Goal: Transaction & Acquisition: Purchase product/service

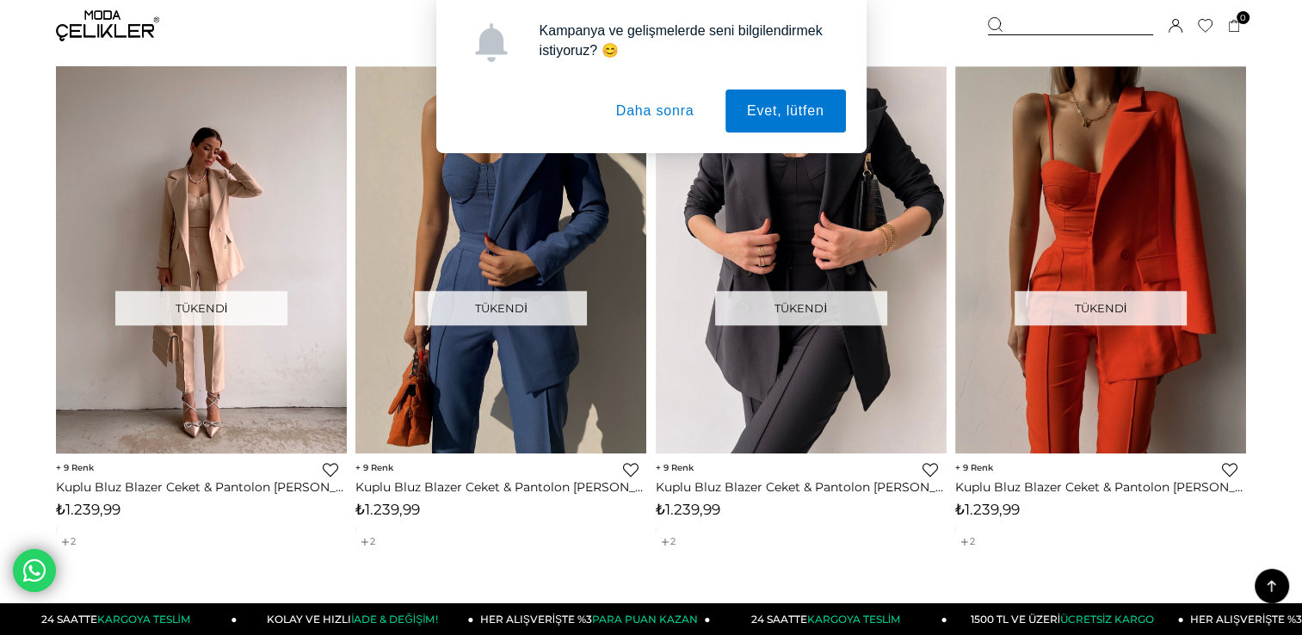
scroll to position [1821, 0]
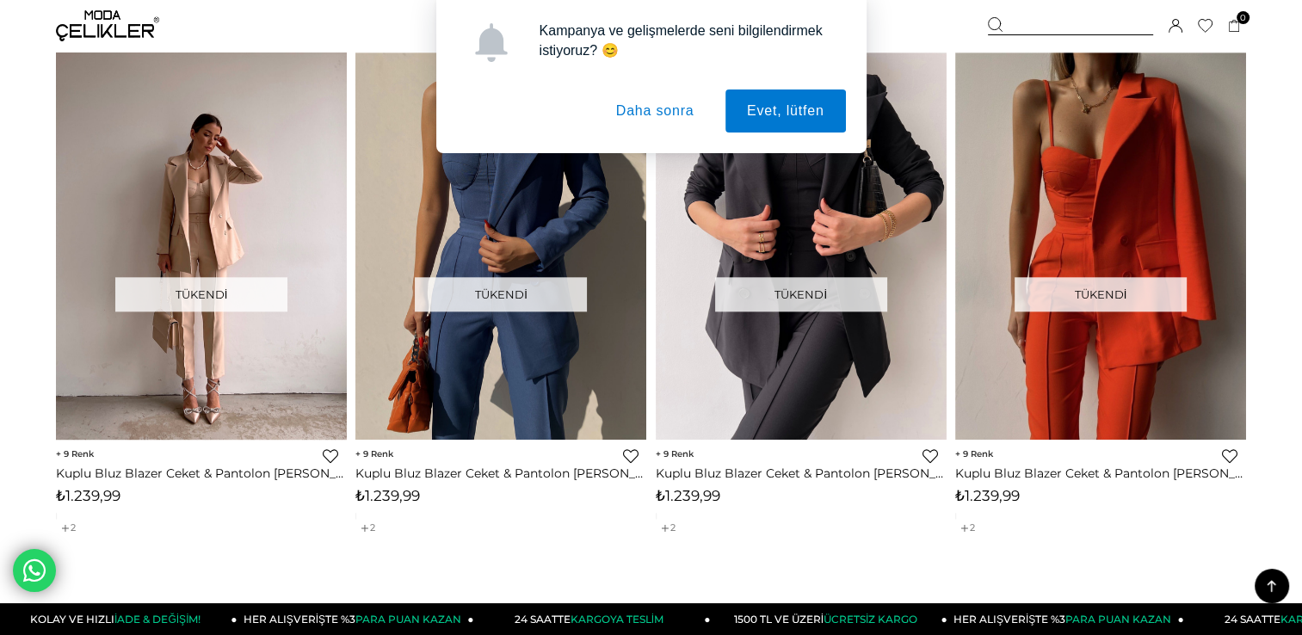
click at [657, 120] on button "Daha sonra" at bounding box center [655, 110] width 121 height 43
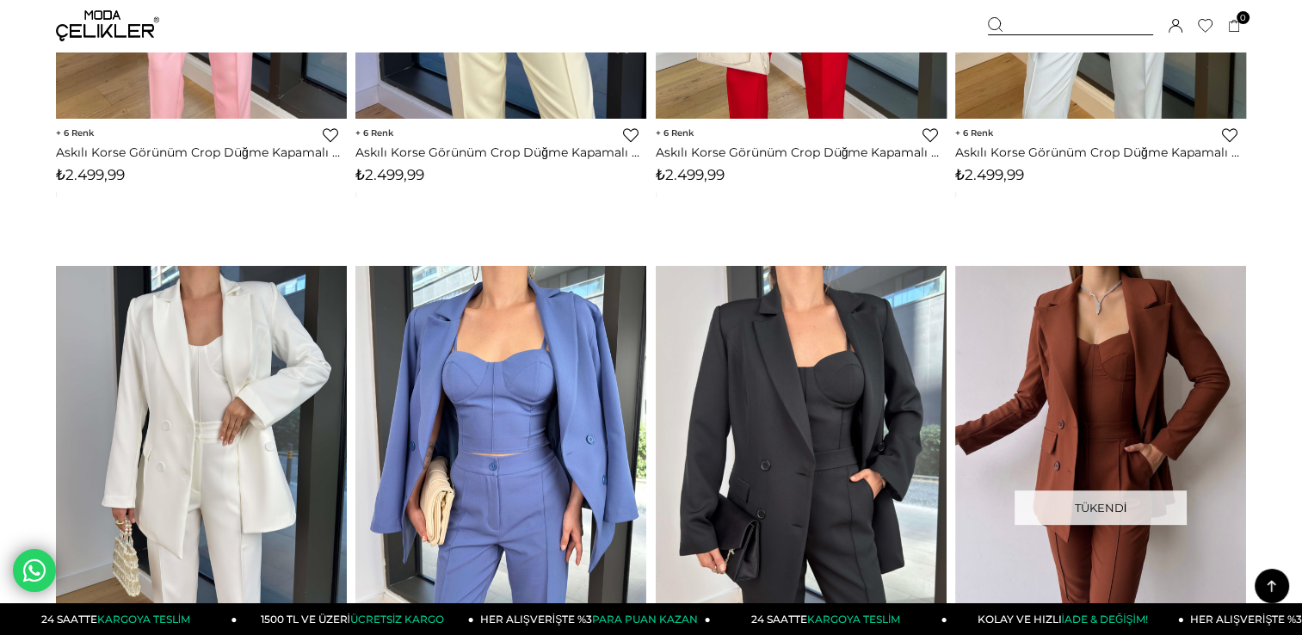
scroll to position [592, 0]
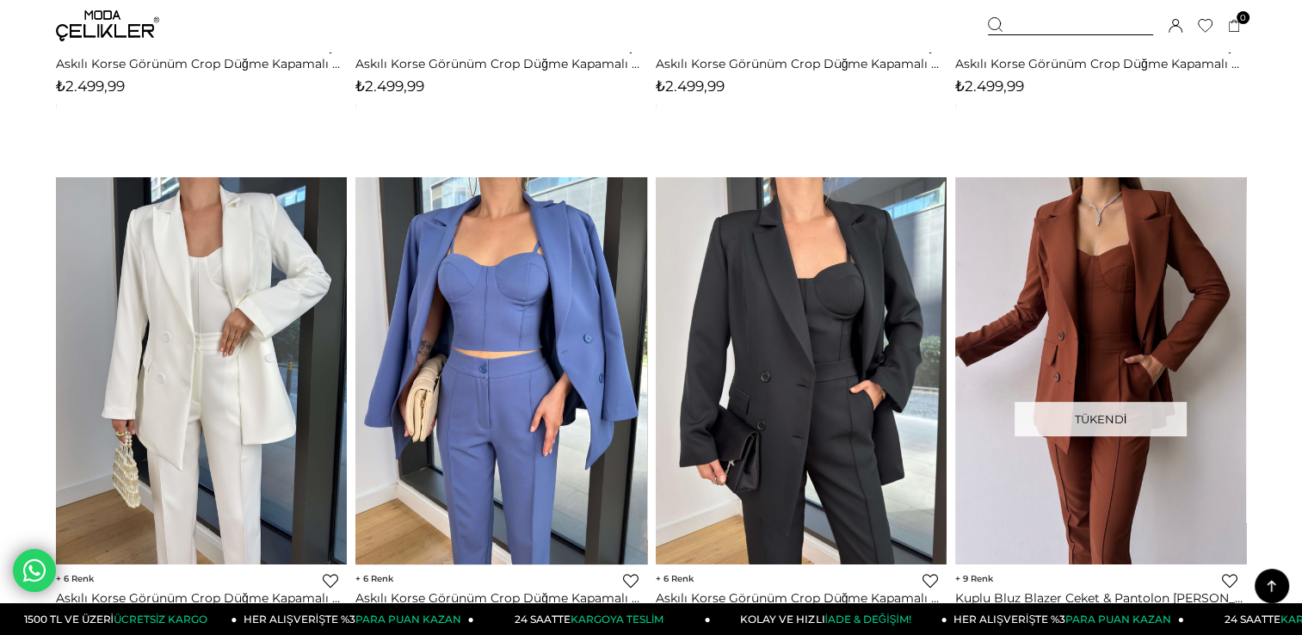
click at [471, 333] on img at bounding box center [500, 370] width 291 height 388
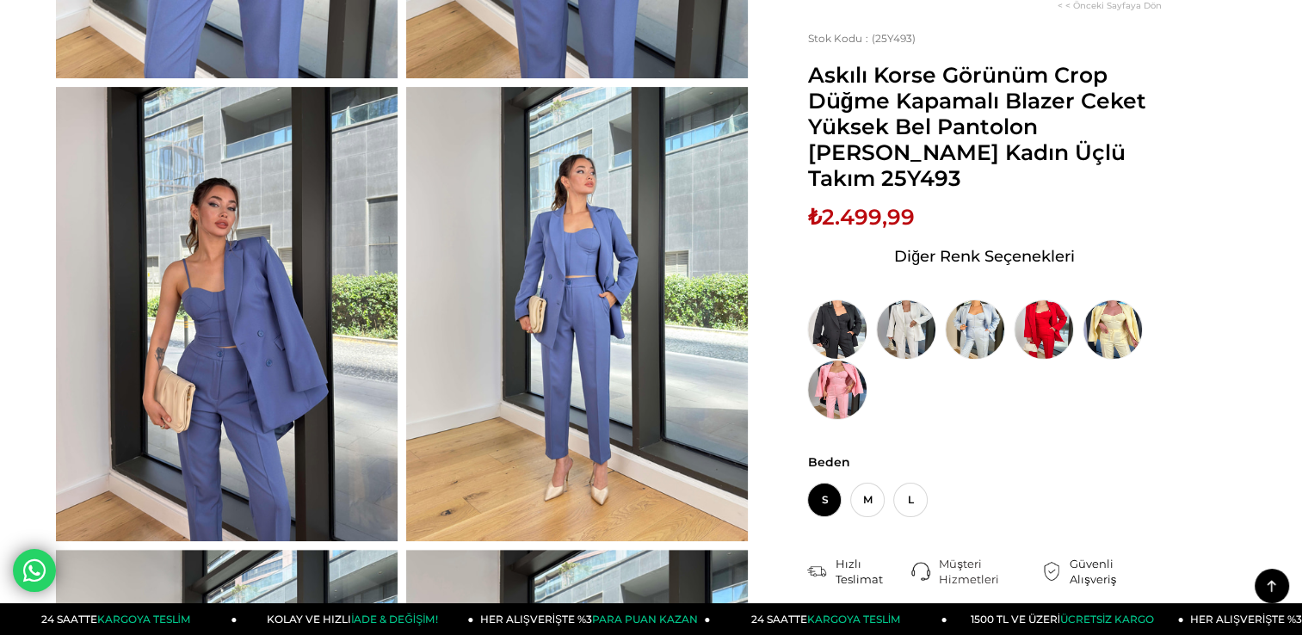
scroll to position [510, 0]
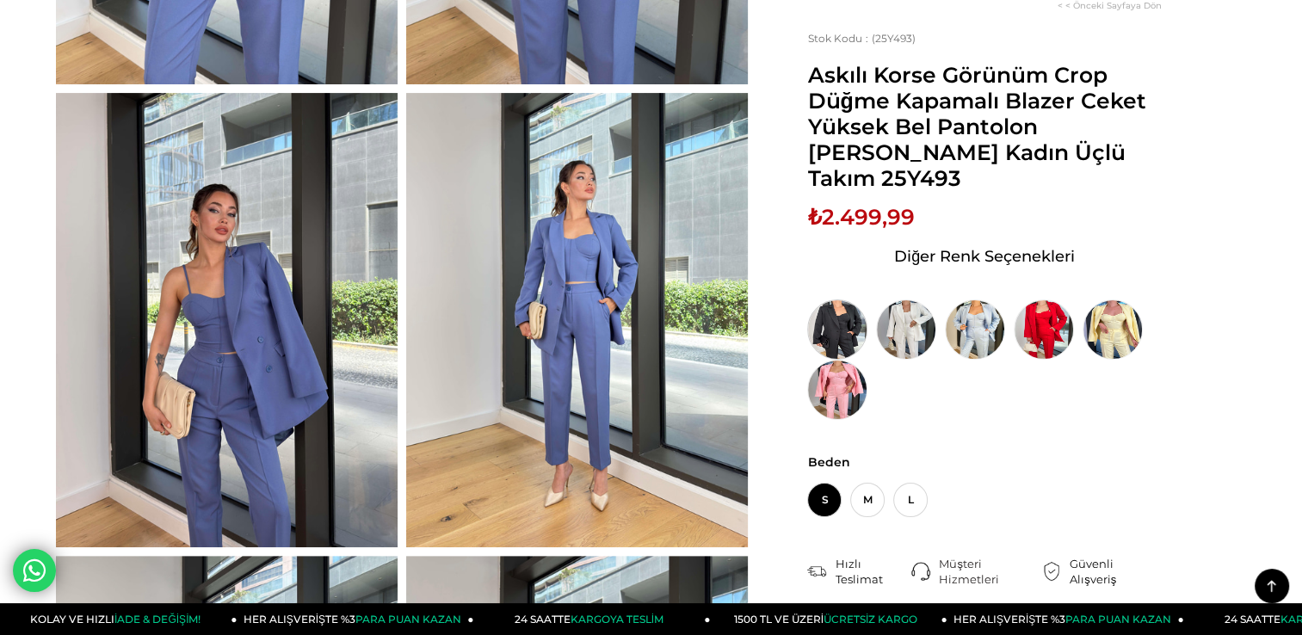
click at [843, 311] on img at bounding box center [837, 329] width 60 height 60
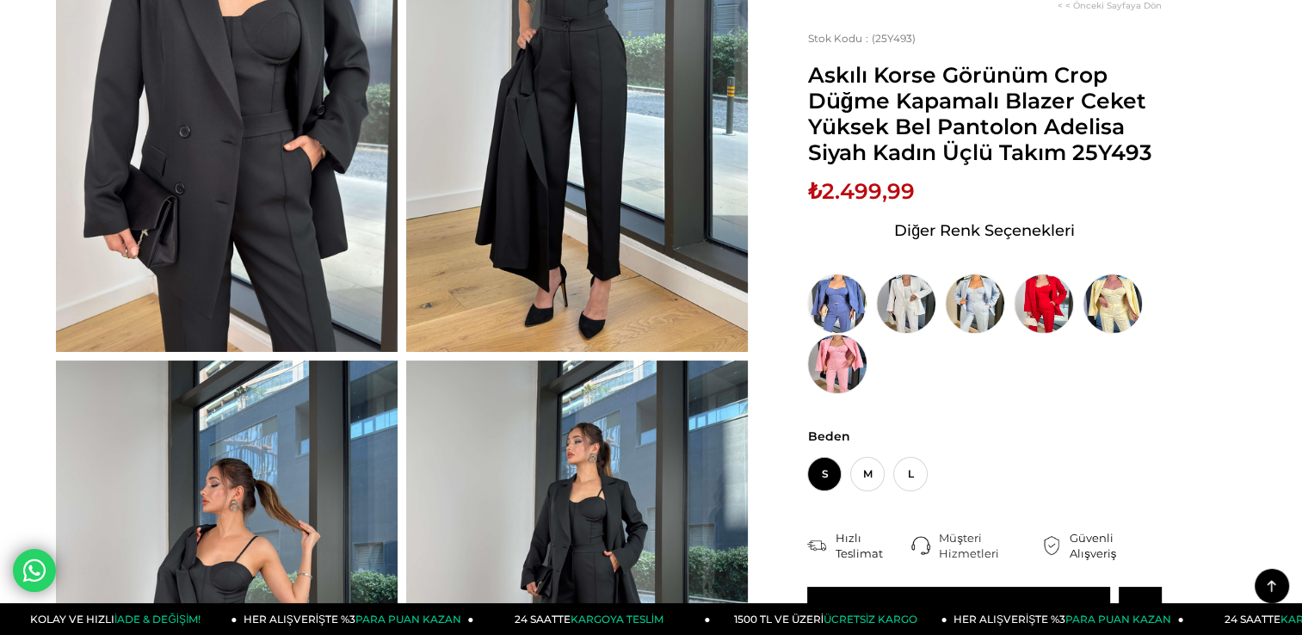
scroll to position [225, 0]
